Goal: Navigation & Orientation: Find specific page/section

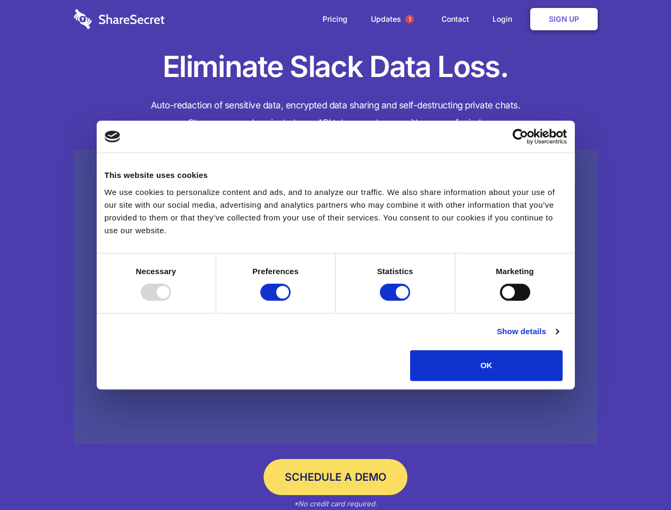
click at [171, 301] on div at bounding box center [156, 292] width 30 height 17
click at [291, 301] on input "Preferences" at bounding box center [275, 292] width 30 height 17
checkbox input "false"
click at [397, 301] on input "Statistics" at bounding box center [395, 292] width 30 height 17
checkbox input "false"
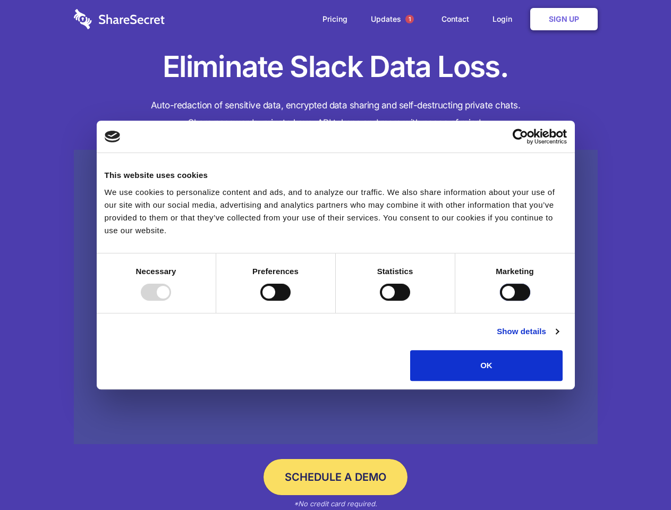
click at [500, 301] on input "Marketing" at bounding box center [515, 292] width 30 height 17
checkbox input "true"
click at [559, 338] on link "Show details" at bounding box center [528, 331] width 62 height 13
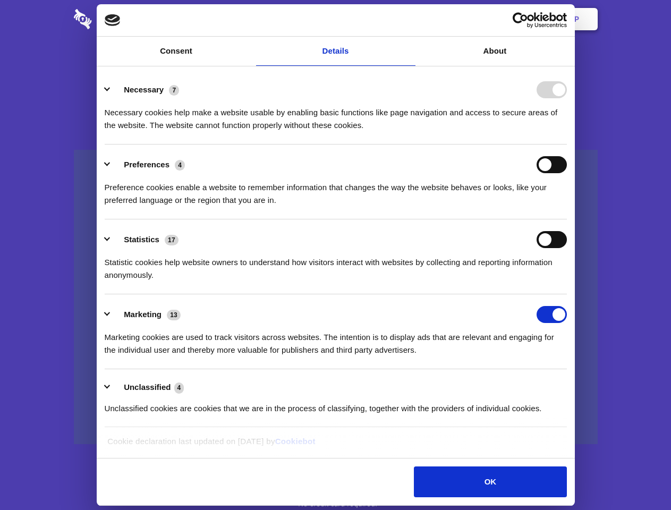
click at [567, 145] on li "Necessary 7 Necessary cookies help make a website usable by enabling basic func…" at bounding box center [336, 107] width 462 height 75
click at [409, 19] on span "1" at bounding box center [410, 19] width 9 height 9
